Goal: Task Accomplishment & Management: Manage account settings

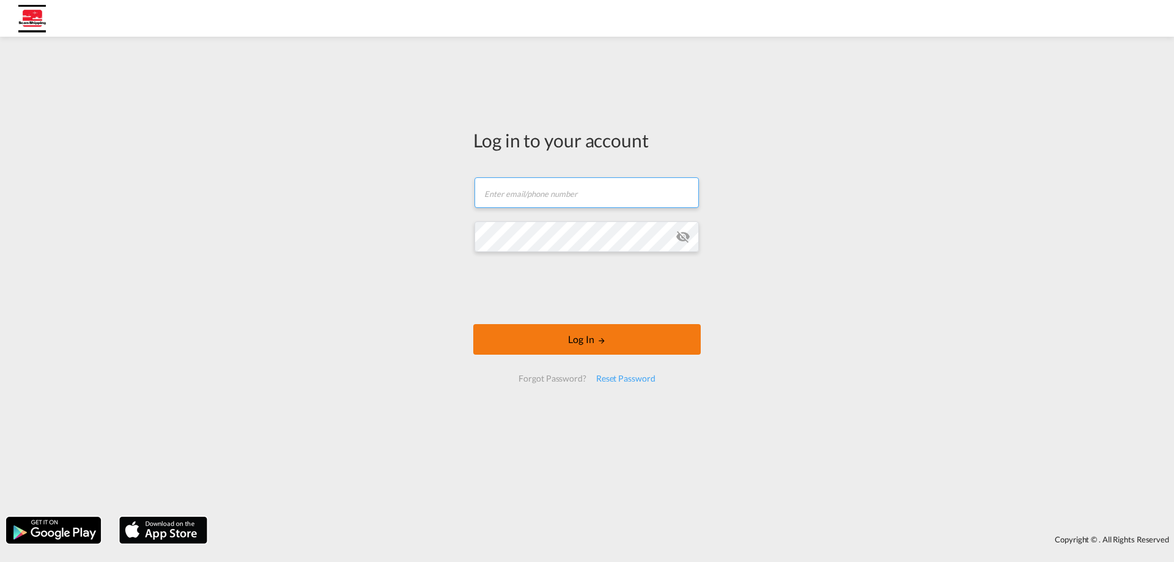
type input "[EMAIL_ADDRESS][DOMAIN_NAME]"
click at [586, 341] on button "Log In" at bounding box center [586, 339] width 227 height 31
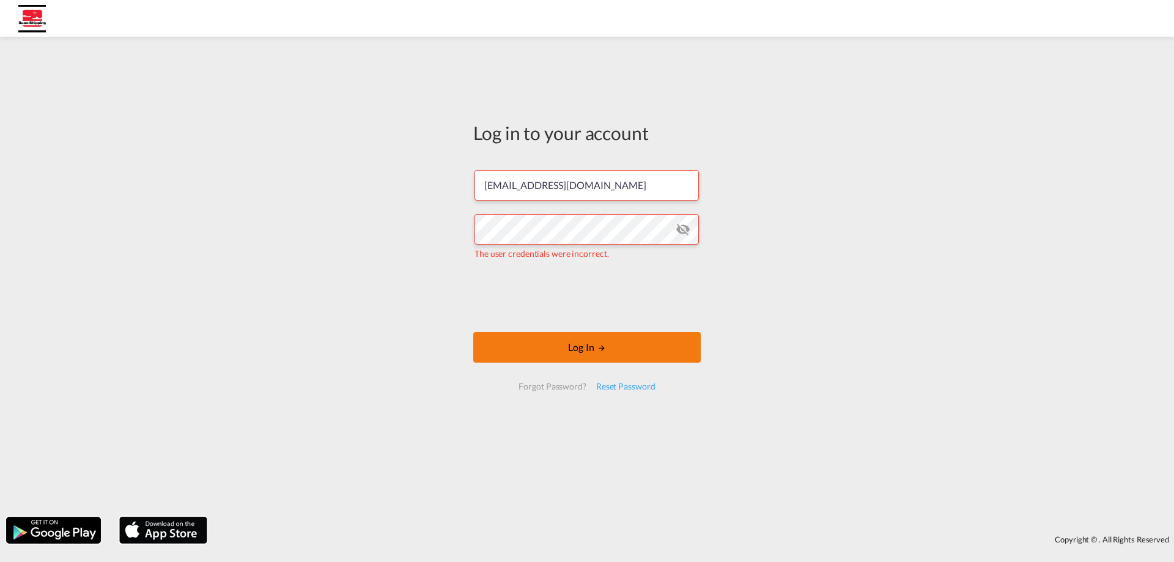
click at [554, 351] on button "Log In" at bounding box center [586, 347] width 227 height 31
click at [690, 224] on md-icon "icon-eye-off" at bounding box center [683, 229] width 15 height 15
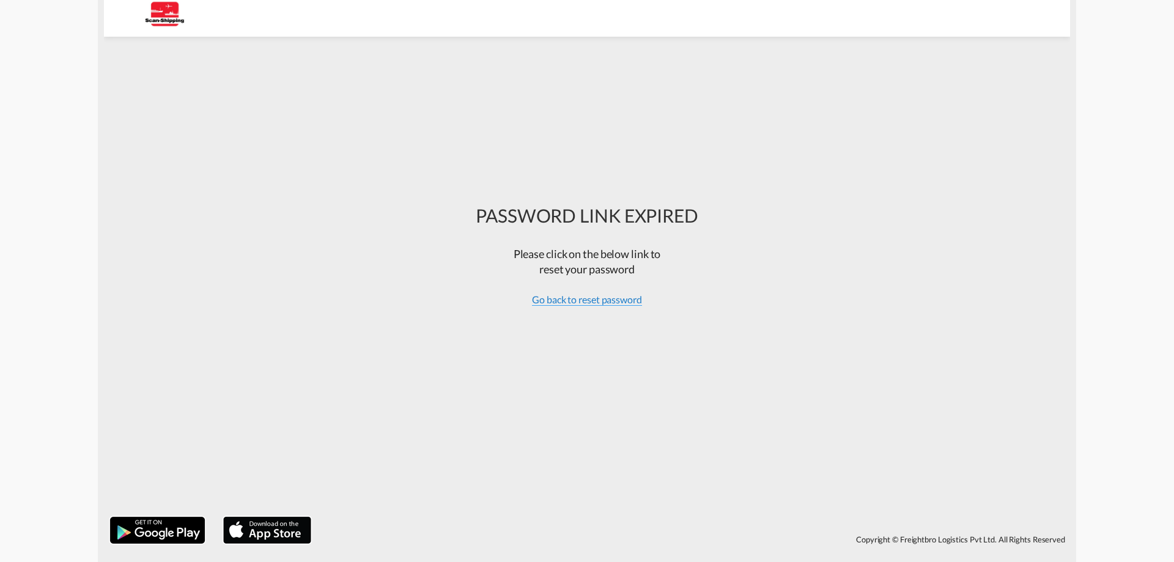
click at [561, 295] on span "Go back to reset password" at bounding box center [587, 299] width 110 height 12
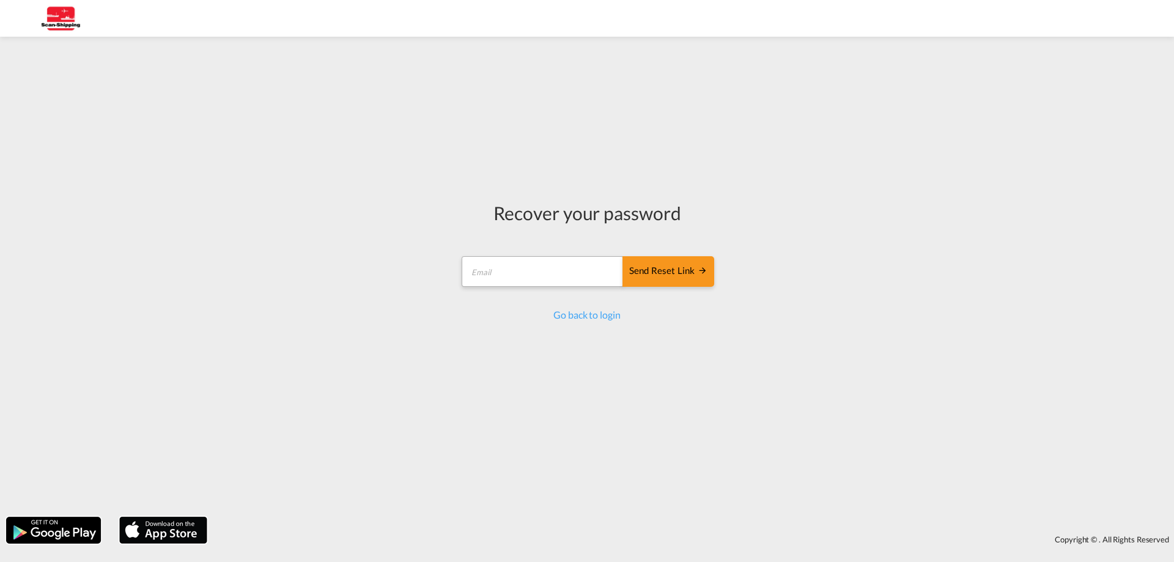
click at [545, 268] on form "Send reset link Email field is required Send reset link" at bounding box center [587, 273] width 254 height 58
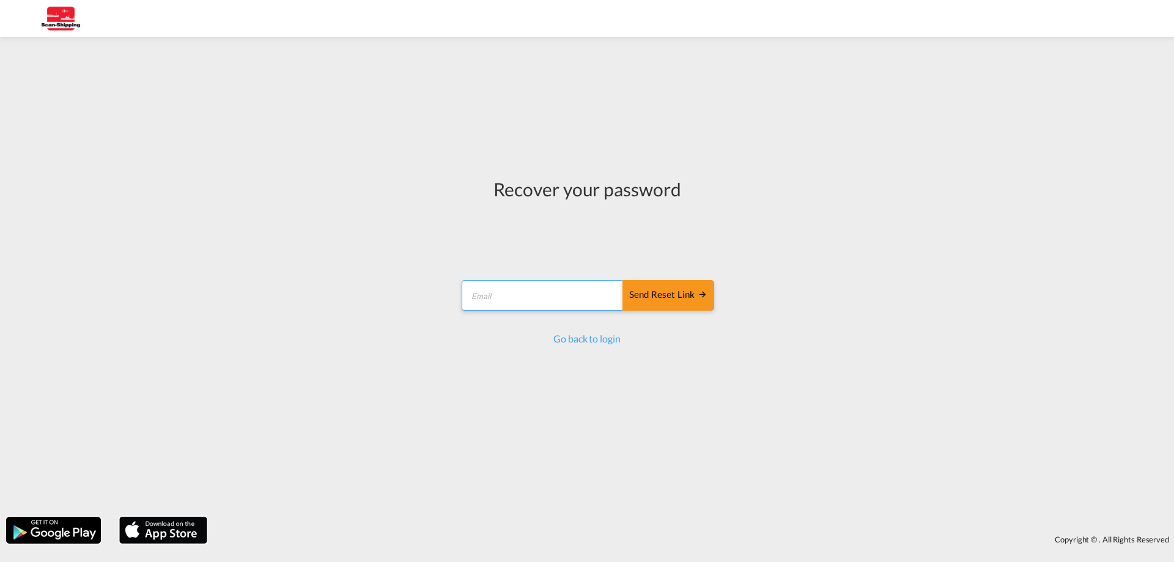
click at [498, 296] on input "email" at bounding box center [543, 295] width 162 height 31
type input "[EMAIL_ADDRESS][DOMAIN_NAME]"
click at [676, 297] on div "Send reset link" at bounding box center [668, 295] width 78 height 14
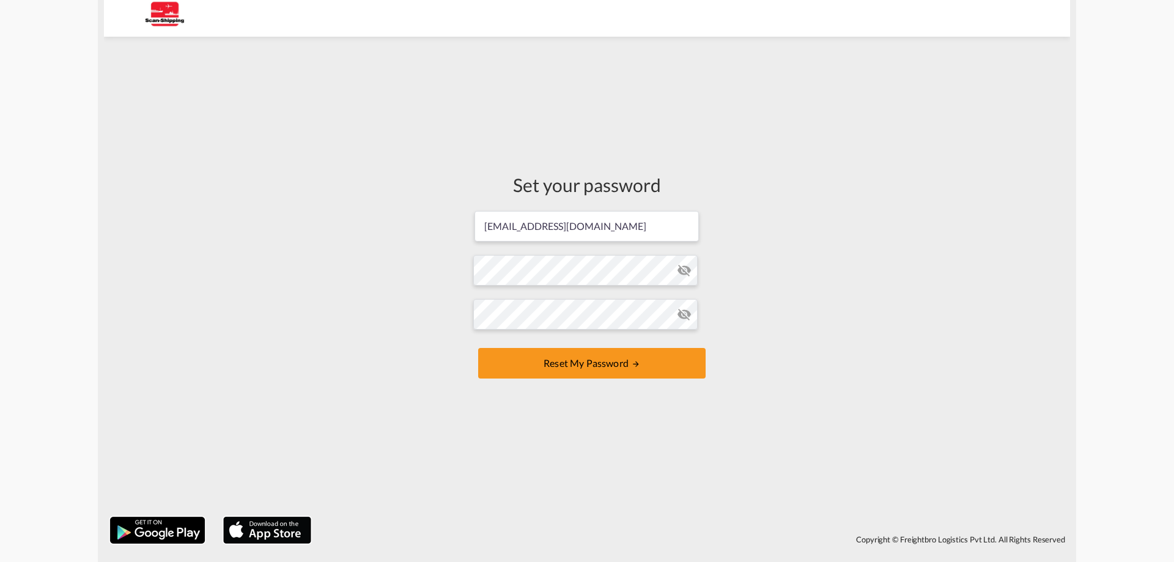
click at [682, 271] on md-icon "icon-eye-off" at bounding box center [684, 270] width 15 height 15
click at [569, 270] on form "sschneider@scan-shipping.com Password must contain the following: A special cha…" at bounding box center [586, 296] width 227 height 172
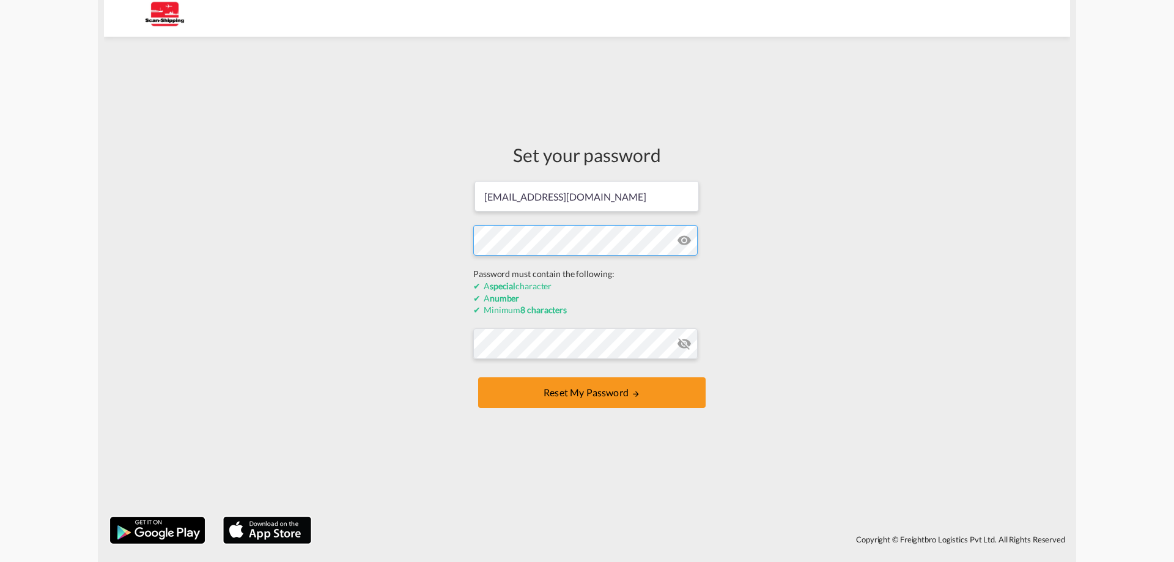
click at [425, 245] on div "Set your password sschneider@scan-shipping.com Password must contain the follow…" at bounding box center [587, 277] width 966 height 468
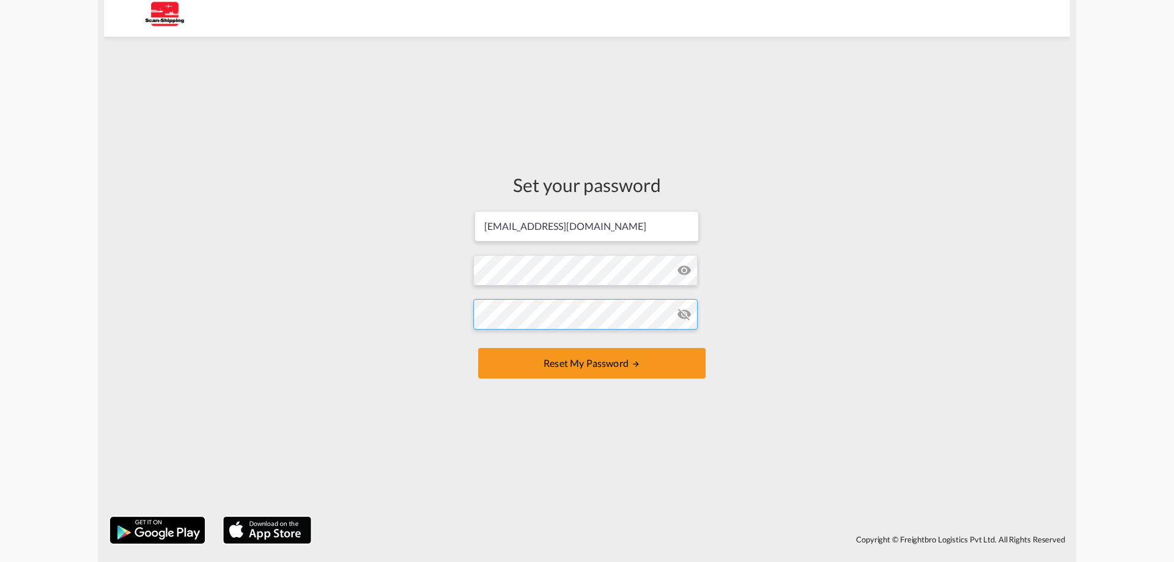
click at [517, 344] on form "sschneider@scan-shipping.com Password must contain the following: A special cha…" at bounding box center [586, 296] width 227 height 172
click at [630, 367] on button "Reset my password" at bounding box center [591, 363] width 227 height 31
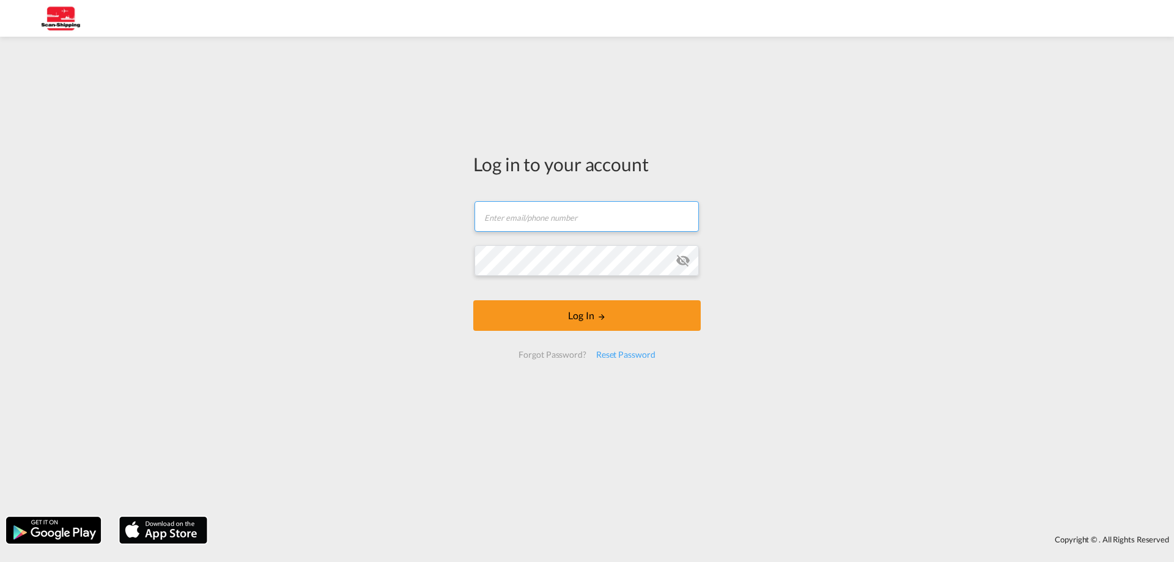
type input "[EMAIL_ADDRESS][DOMAIN_NAME]"
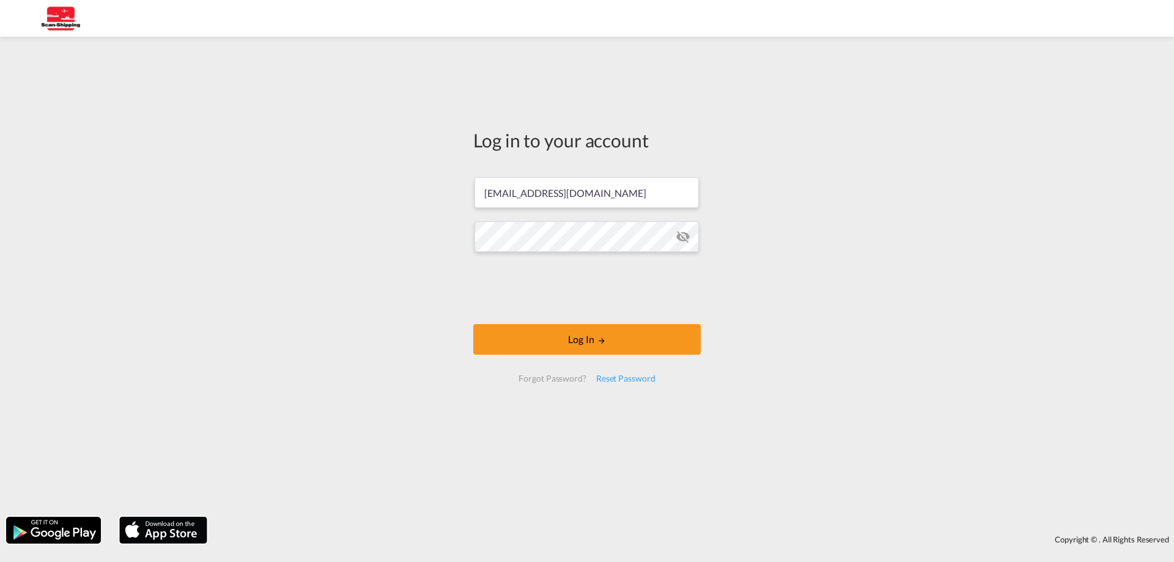
click at [684, 235] on md-icon "icon-eye-off" at bounding box center [683, 236] width 15 height 15
click at [581, 348] on button "Log In" at bounding box center [586, 339] width 227 height 31
